Goal: Task Accomplishment & Management: Use online tool/utility

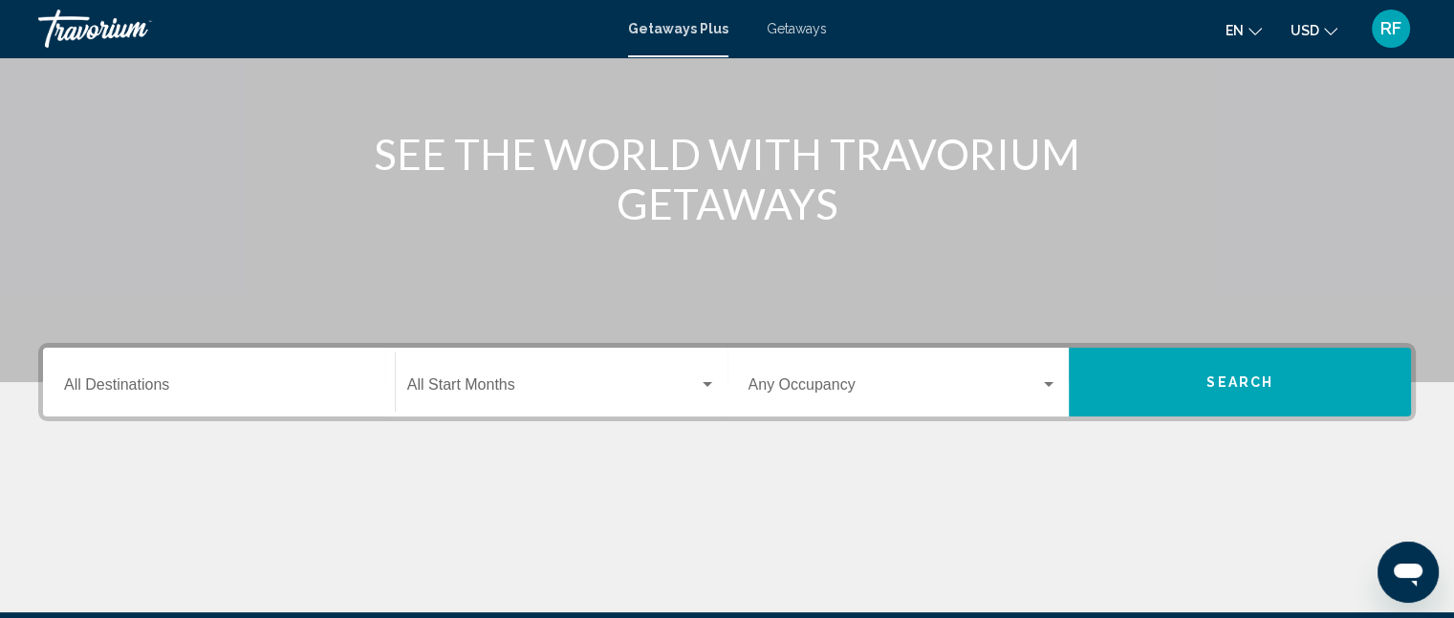
scroll to position [287, 0]
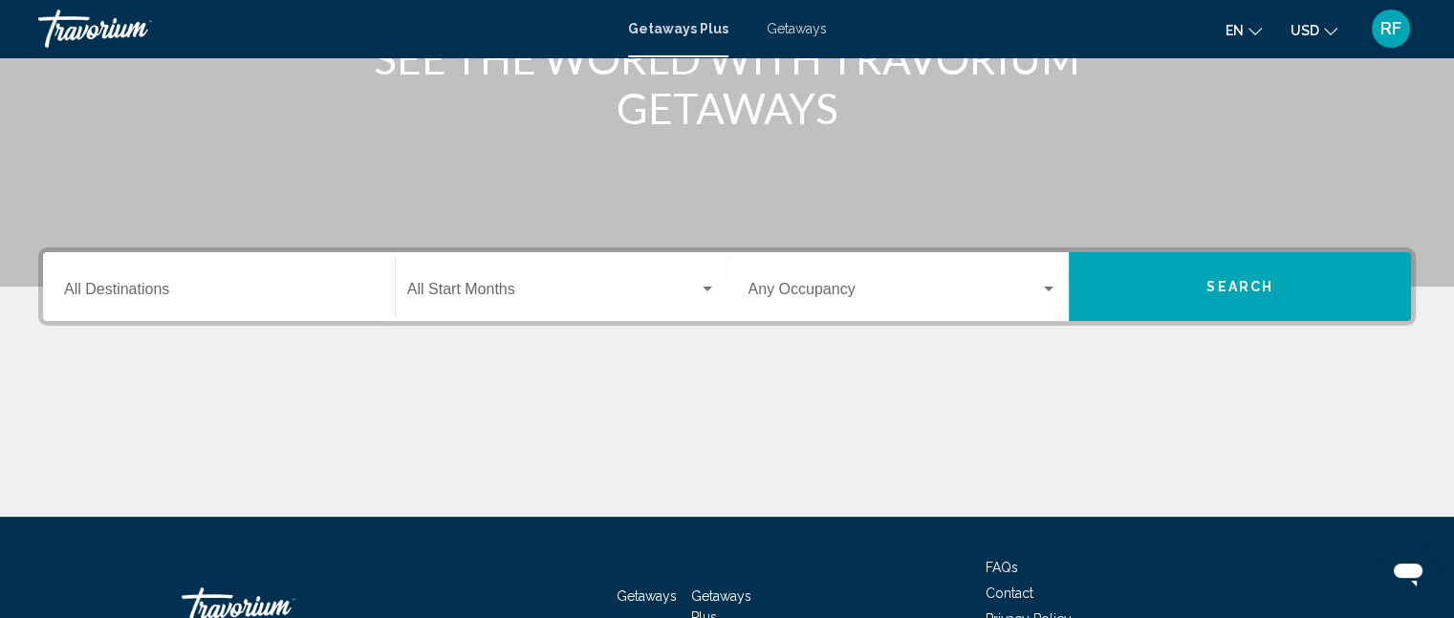
click at [271, 300] on input "Destination All Destinations" at bounding box center [219, 293] width 310 height 17
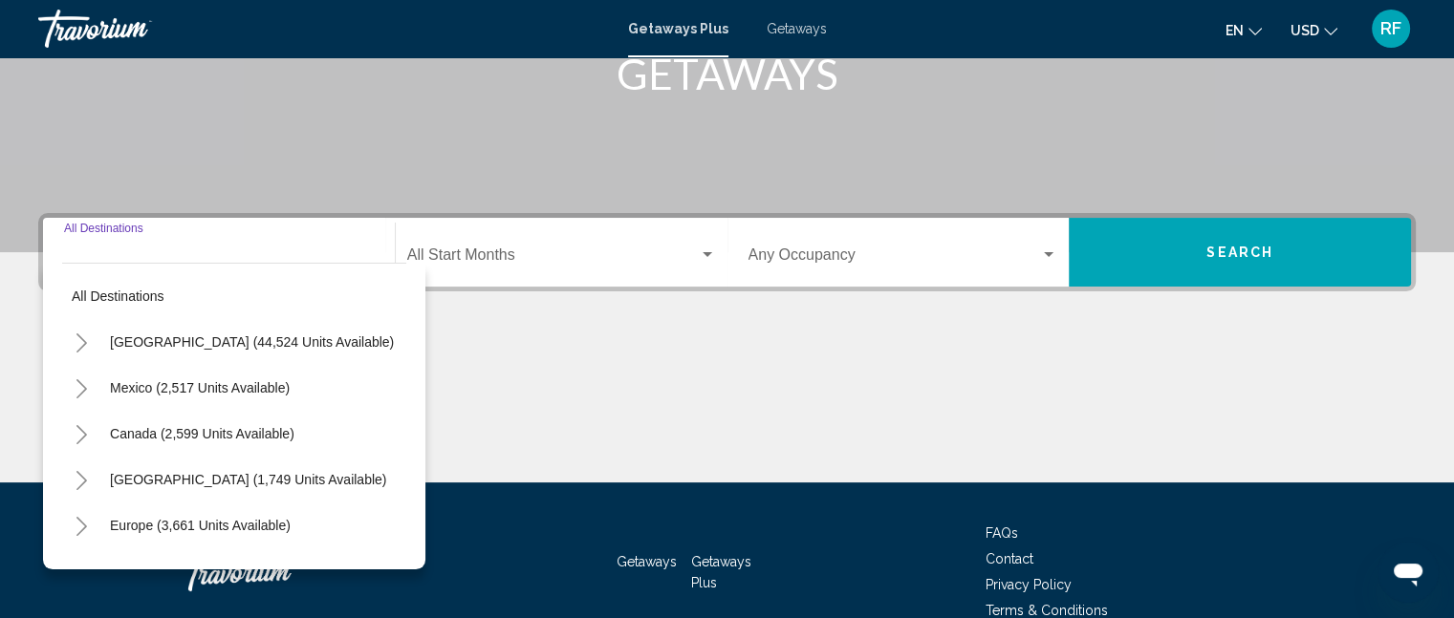
scroll to position [323, 0]
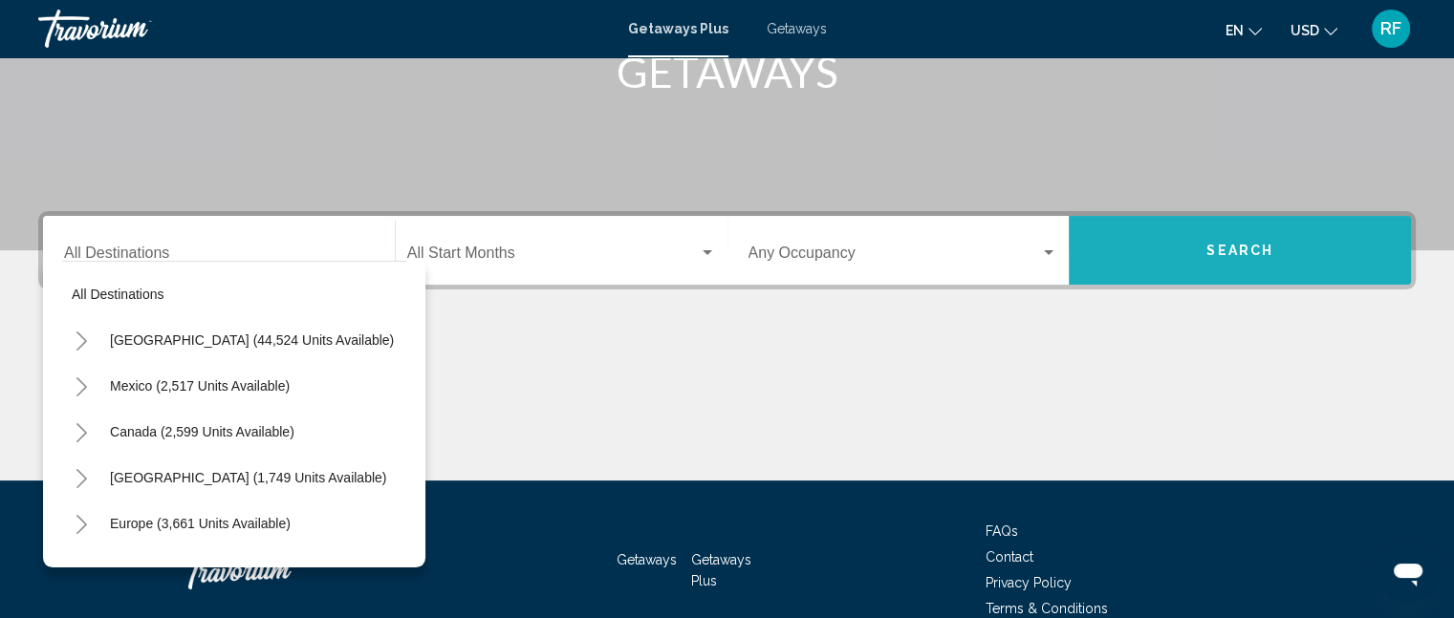
click at [1199, 244] on button "Search" at bounding box center [1240, 250] width 342 height 69
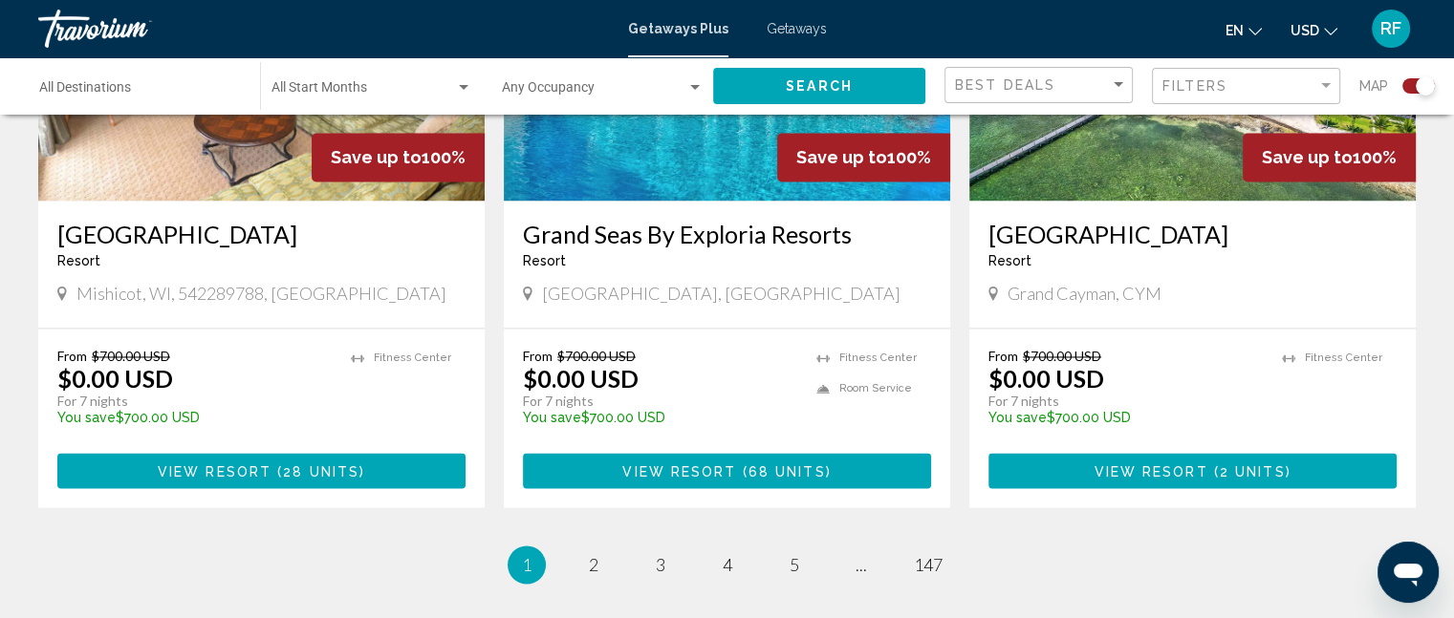
scroll to position [2963, 0]
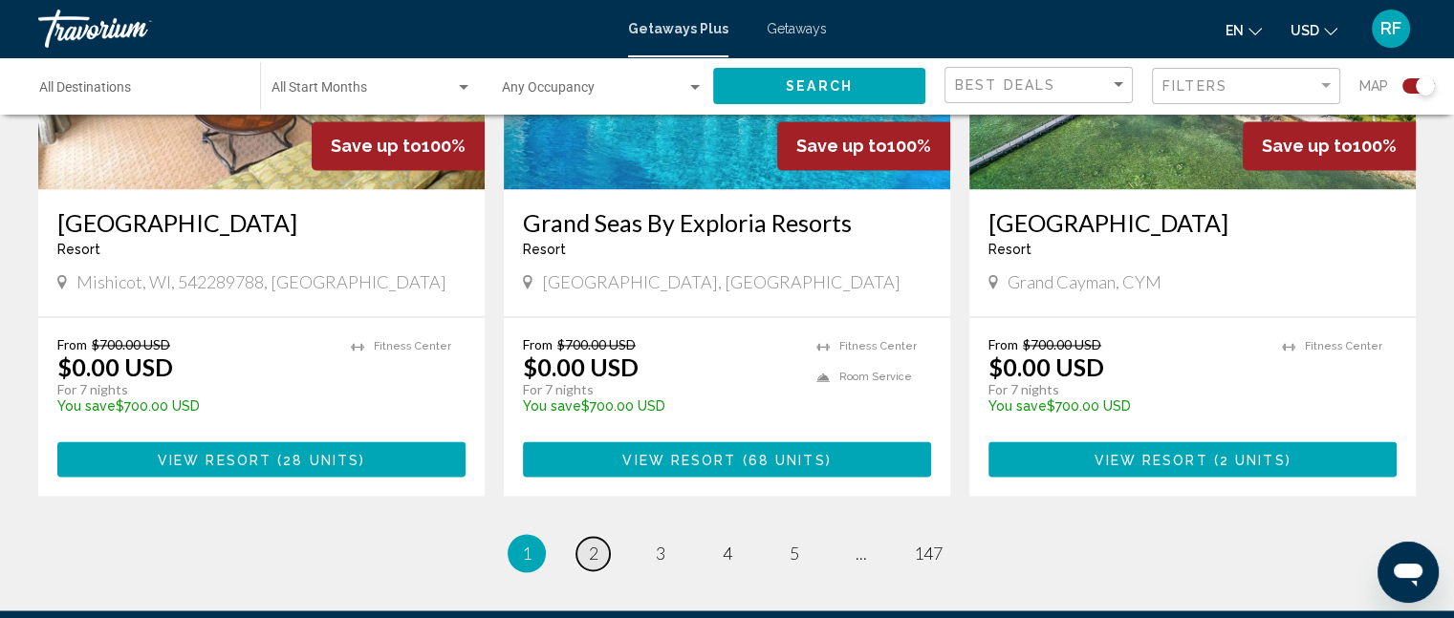
click at [593, 543] on span "2" at bounding box center [594, 553] width 10 height 21
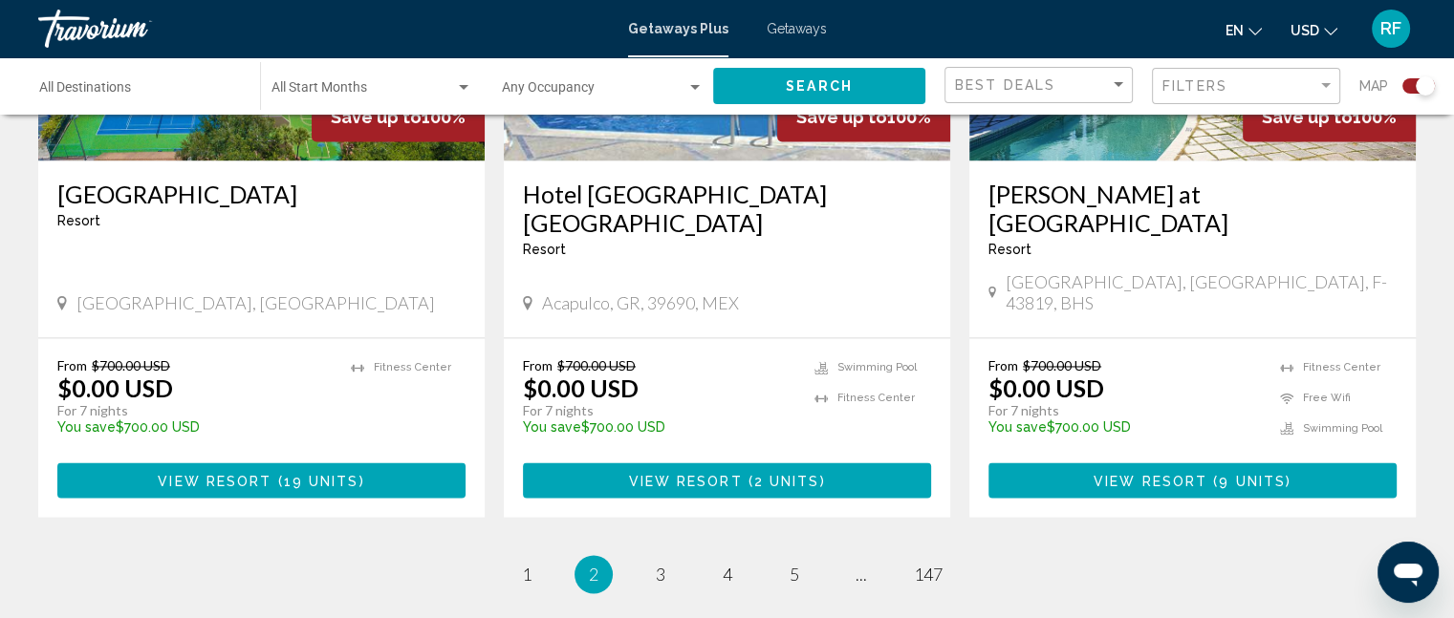
scroll to position [3058, 0]
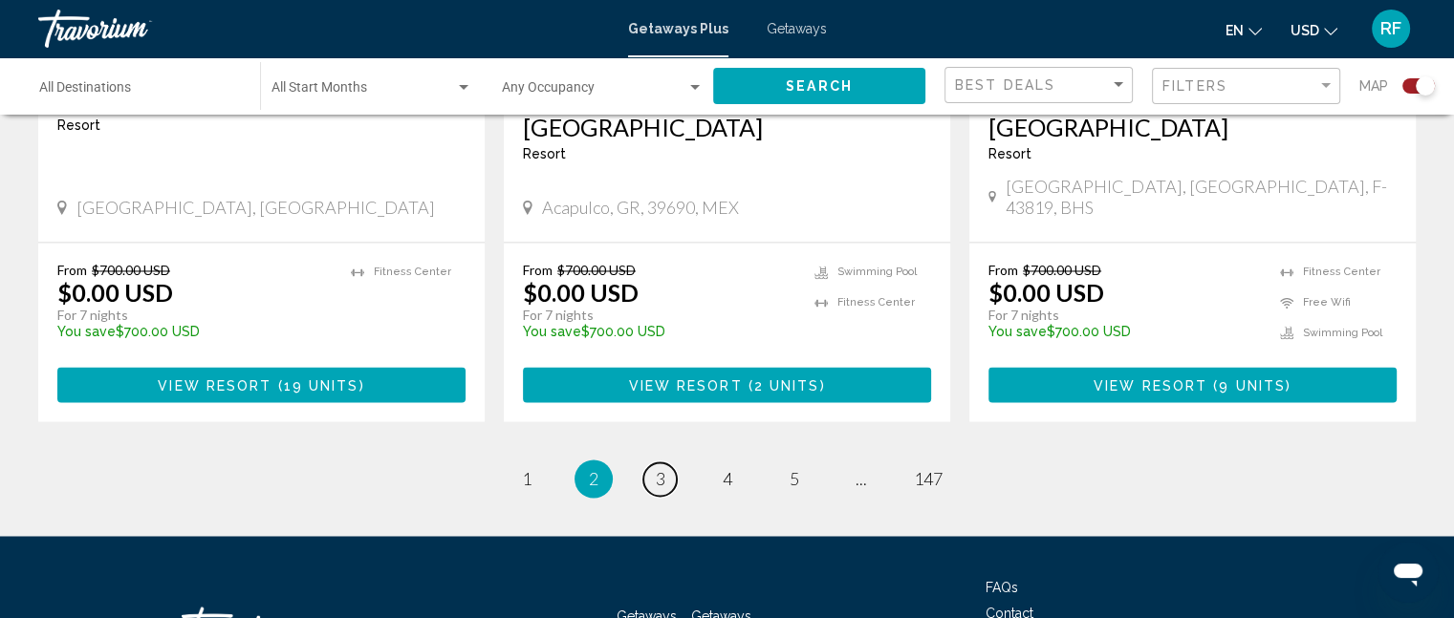
click at [672, 463] on link "page 3" at bounding box center [659, 479] width 33 height 33
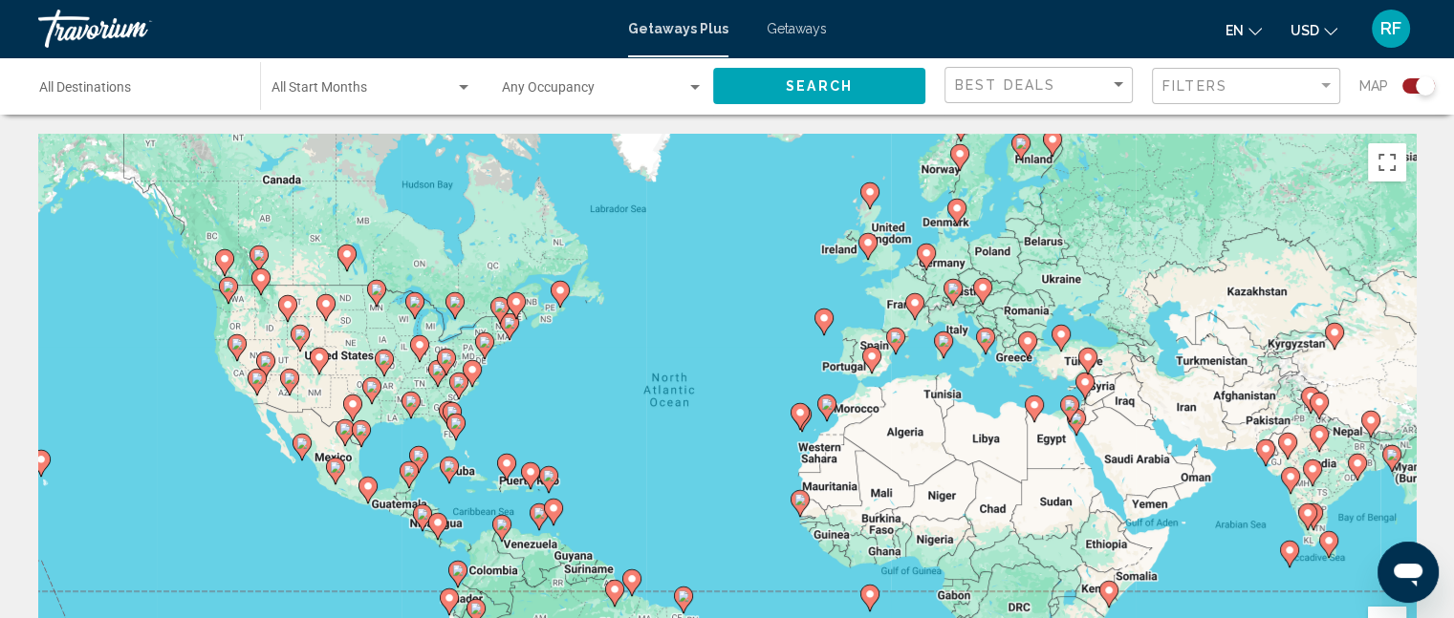
click at [157, 73] on div "Destination All Destinations" at bounding box center [140, 86] width 202 height 53
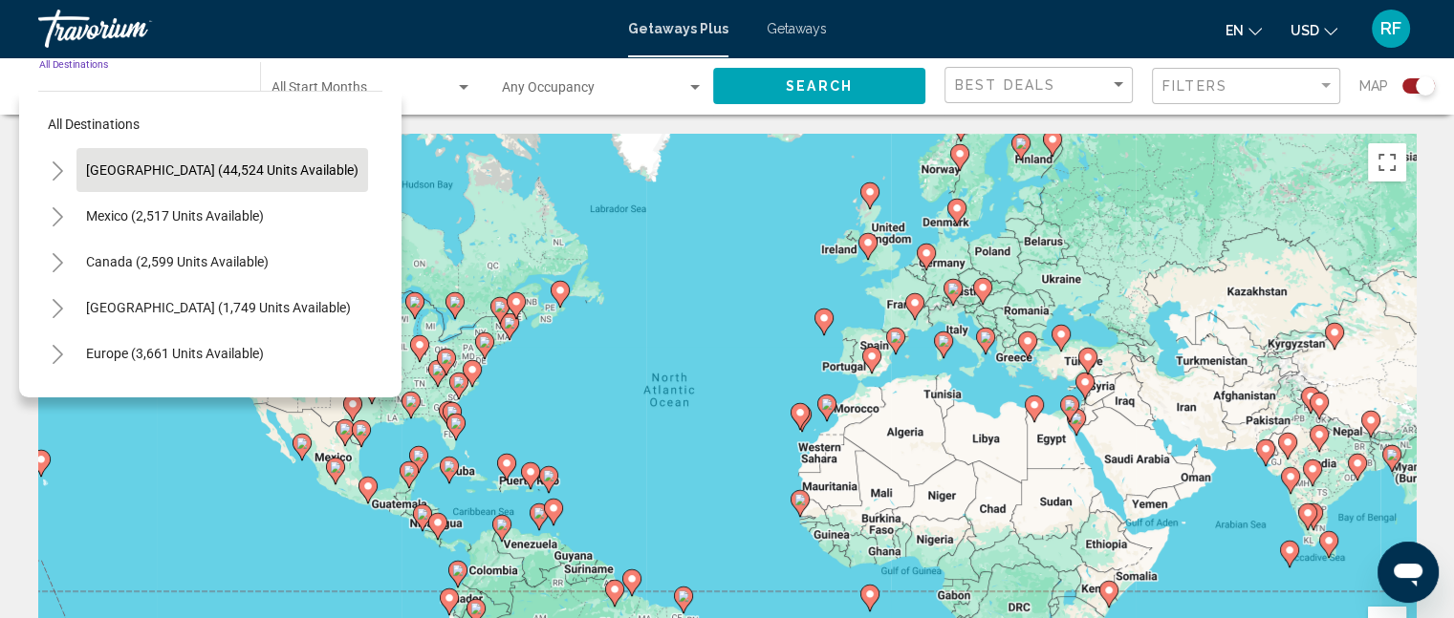
click at [227, 176] on span "[GEOGRAPHIC_DATA] (44,524 units available)" at bounding box center [222, 169] width 272 height 15
type input "**********"
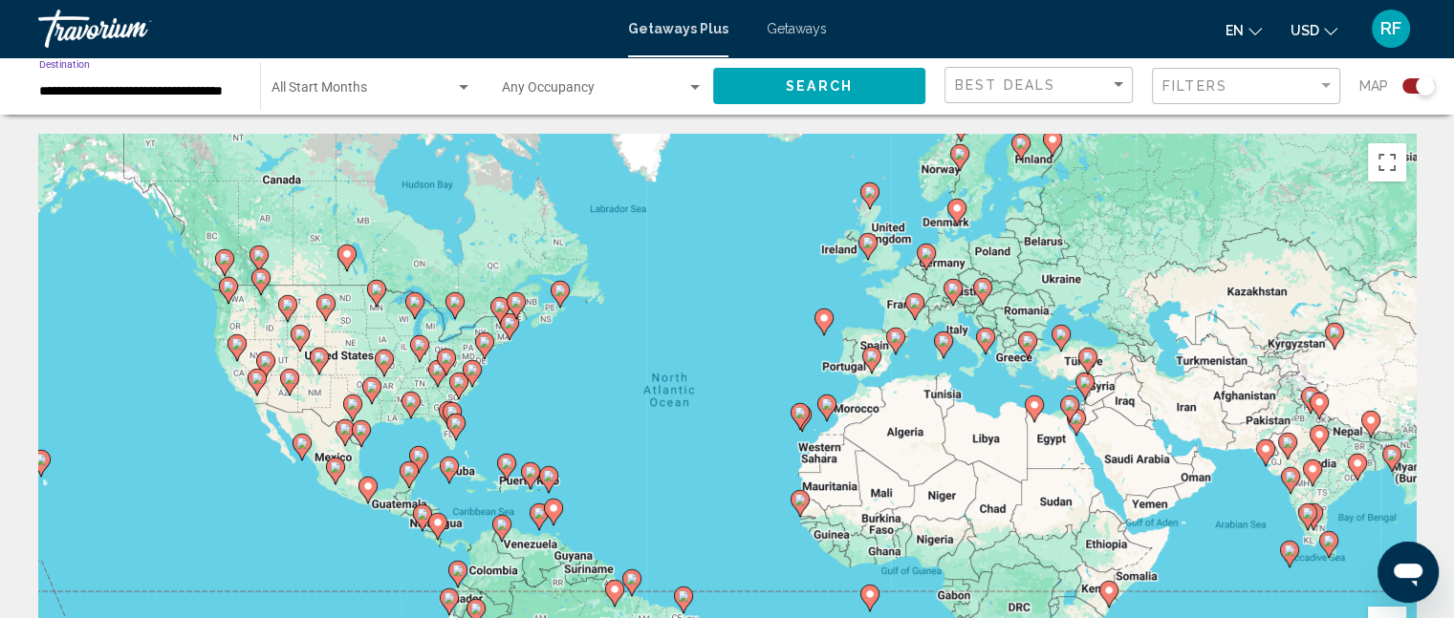
click at [853, 76] on button "Search" at bounding box center [819, 85] width 212 height 35
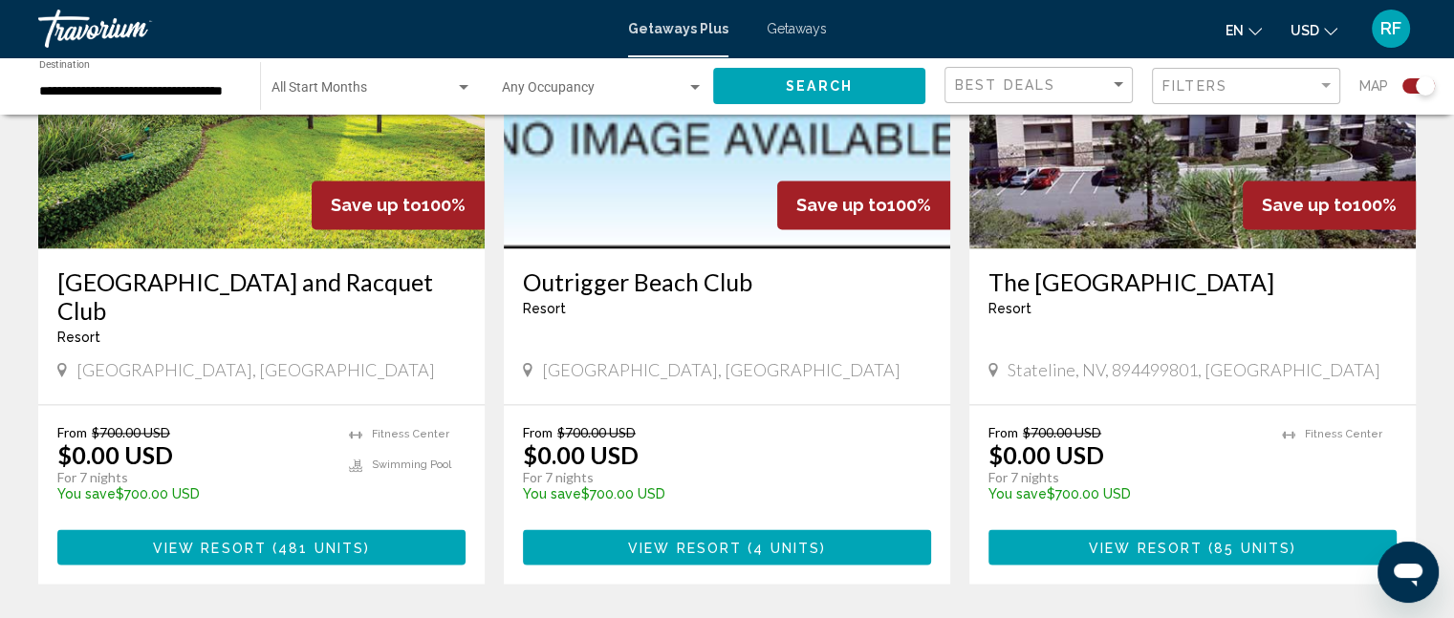
scroll to position [2963, 0]
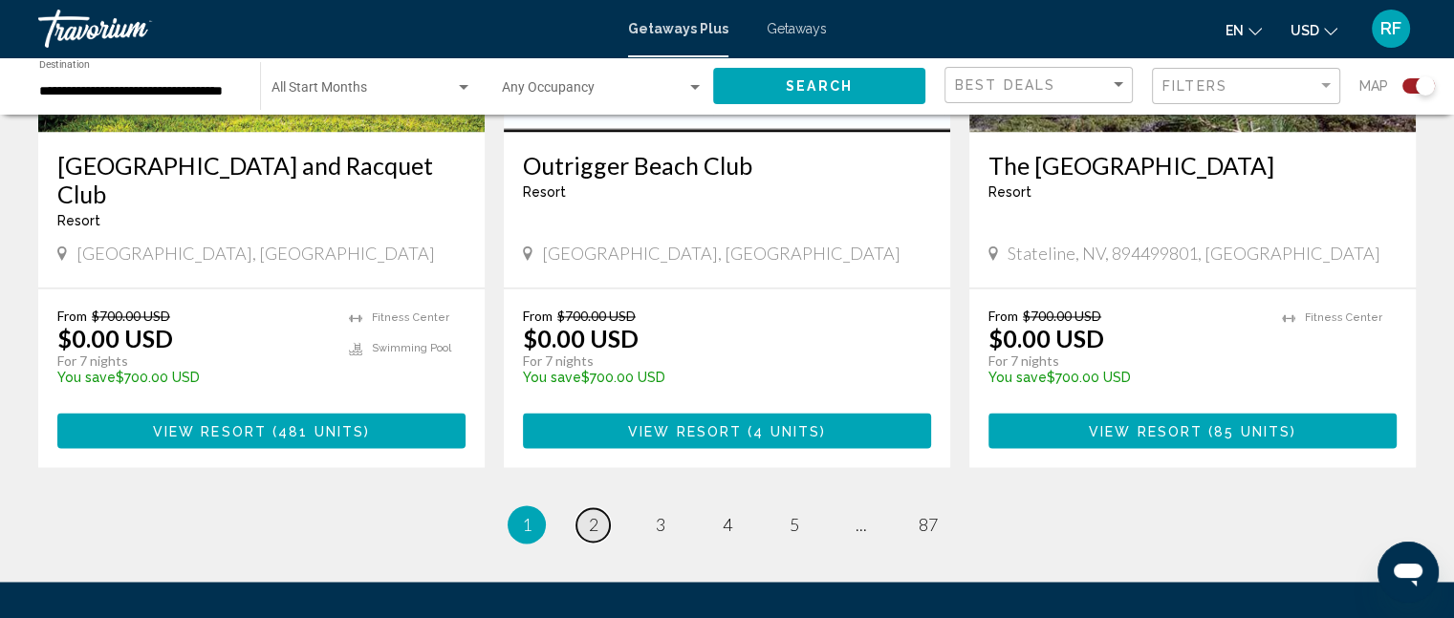
click at [596, 514] on span "2" at bounding box center [594, 524] width 10 height 21
